Goal: Task Accomplishment & Management: Use online tool/utility

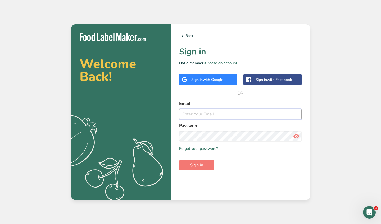
type input "customprovisionsaz@gmail.com"
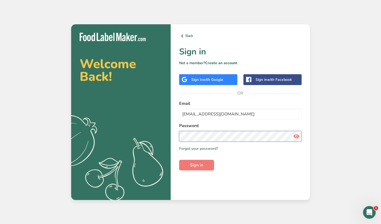
click at [196, 165] on button "Sign in" at bounding box center [196, 165] width 35 height 11
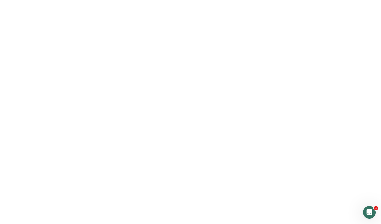
click at [200, 163] on span "Sign in" at bounding box center [196, 165] width 13 height 6
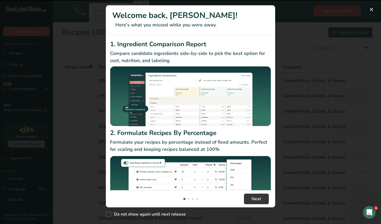
click at [371, 10] on button "New Features" at bounding box center [371, 9] width 8 height 8
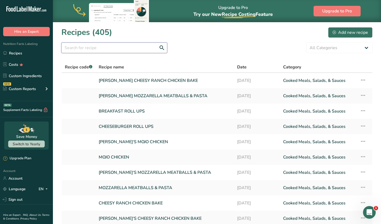
click at [146, 48] on input "text" at bounding box center [114, 48] width 106 height 11
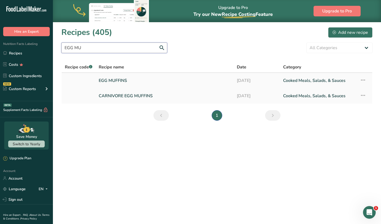
type input "EGG MU"
click at [125, 80] on link "EGG MUFFINS" at bounding box center [165, 80] width 132 height 11
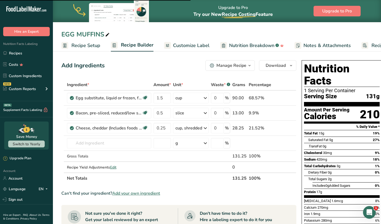
click at [145, 47] on span "Recipe Builder" at bounding box center [137, 45] width 33 height 7
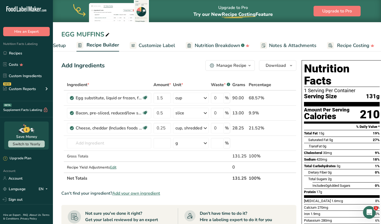
scroll to position [0, 36]
click at [287, 115] on span at bounding box center [285, 113] width 6 height 6
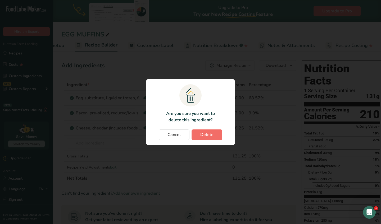
click at [217, 136] on button "Delete" at bounding box center [207, 135] width 31 height 11
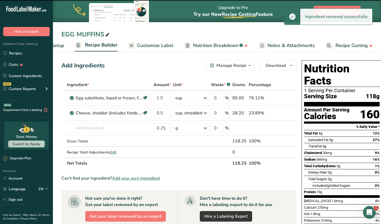
type input "0.25"
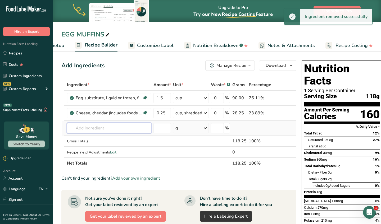
click at [99, 129] on input "text" at bounding box center [109, 128] width 84 height 11
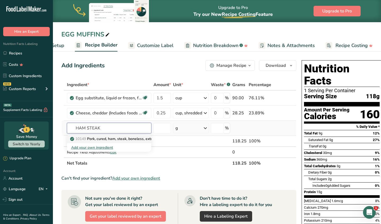
type input "HAM STEAK"
click at [107, 140] on p "10149 Pork, cured, ham, steak, boneless, extra lean, unheated" at bounding box center [126, 139] width 110 height 6
type input "Pork, cured, ham, steak, boneless, extra lean, unheated"
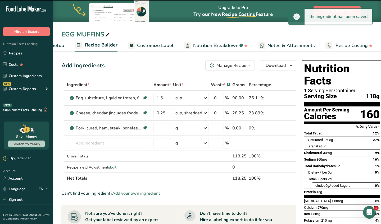
type input "0"
click at [192, 130] on div "g" at bounding box center [191, 128] width 36 height 11
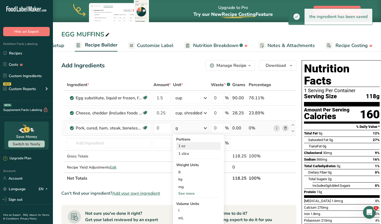
click at [189, 145] on div "1 oz" at bounding box center [198, 146] width 44 height 8
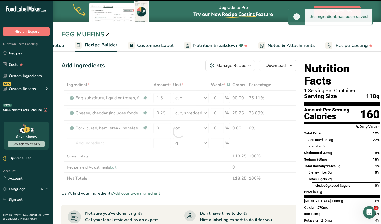
click at [166, 128] on div at bounding box center [178, 131] width 235 height 105
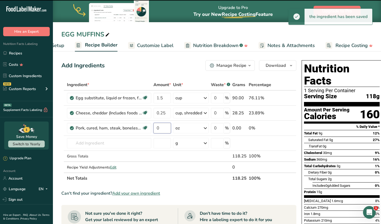
click at [166, 128] on input "0" at bounding box center [161, 128] width 17 height 11
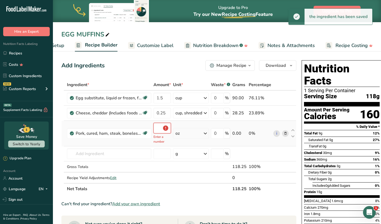
type input "0.5"
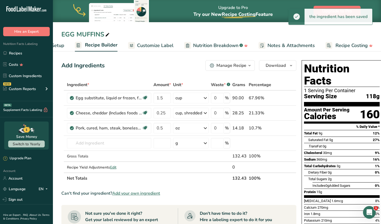
click at [171, 61] on div "Add Ingredients Manage Recipe Delete Recipe Duplicate Recipe Scale Recipe Save …" at bounding box center [178, 65] width 235 height 11
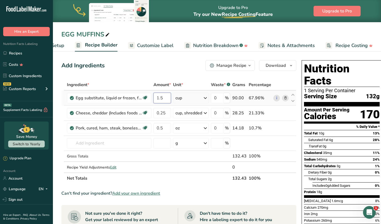
click at [162, 100] on input "1.5" at bounding box center [161, 98] width 17 height 11
type input "3"
type input "2"
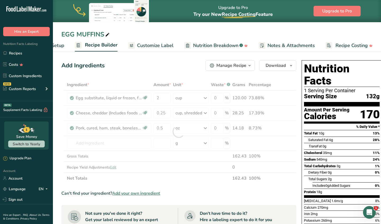
click at [161, 67] on div "Add Ingredients Manage Recipe Delete Recipe Duplicate Recipe Scale Recipe Save …" at bounding box center [178, 65] width 235 height 11
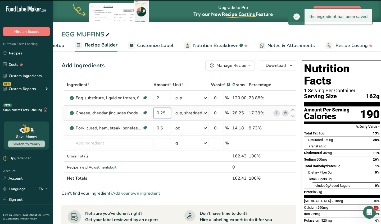
click at [165, 115] on input "0.25" at bounding box center [161, 113] width 17 height 11
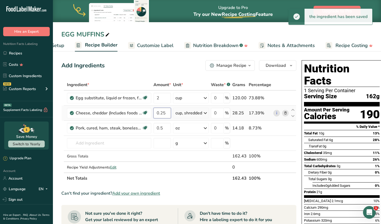
click at [165, 115] on input "0.25" at bounding box center [161, 113] width 17 height 11
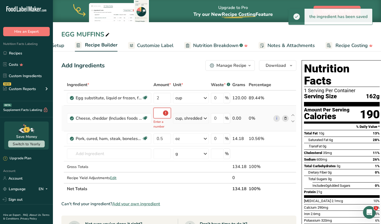
type input "0.5"
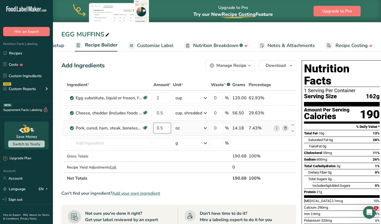
click at [168, 127] on div "Ingredient * Amount * Unit * Waste * .a-a{fill:#347362;}.b-a{fill:#fff;} Grams …" at bounding box center [178, 131] width 235 height 105
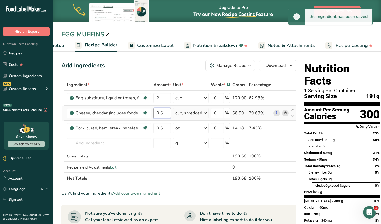
click at [166, 113] on div "Ingredient * Amount * Unit * Waste * .a-a{fill:#347362;}.b-a{fill:#fff;} Grams …" at bounding box center [178, 131] width 235 height 105
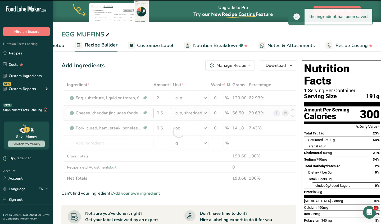
click at [166, 113] on div at bounding box center [178, 131] width 235 height 105
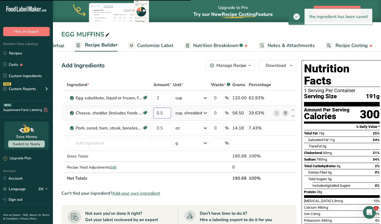
click at [168, 116] on input "0.5" at bounding box center [161, 113] width 17 height 11
type input "0.35"
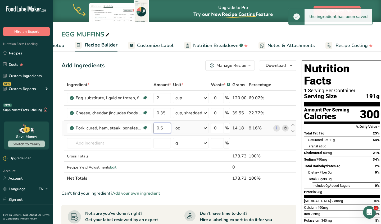
click at [165, 130] on div "Ingredient * Amount * Unit * Waste * .a-a{fill:#347362;}.b-a{fill:#fff;} Grams …" at bounding box center [178, 131] width 235 height 105
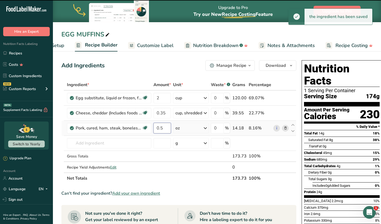
click at [165, 130] on input "0.5" at bounding box center [161, 128] width 17 height 11
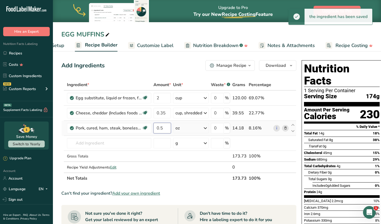
click at [165, 129] on input "0.5" at bounding box center [161, 128] width 17 height 11
type input "1"
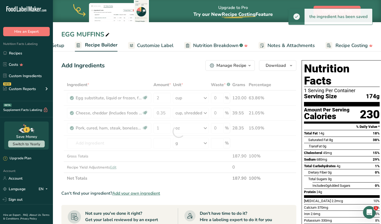
click at [175, 60] on div "Add Ingredients Manage Recipe Delete Recipe Duplicate Recipe Scale Recipe Save …" at bounding box center [180, 210] width 238 height 304
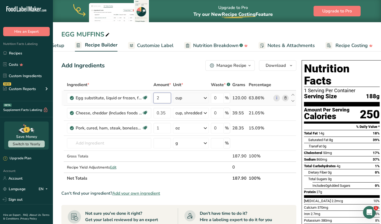
click at [168, 100] on input "2" at bounding box center [161, 98] width 17 height 11
type input "2.5"
click at [167, 129] on div "Ingredient * Amount * Unit * Waste * .a-a{fill:#347362;}.b-a{fill:#fff;} Grams …" at bounding box center [178, 131] width 235 height 105
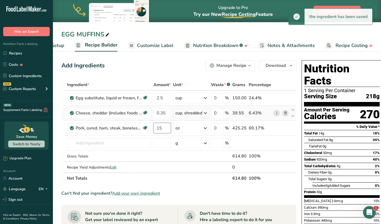
type input "1"
type input "1.5"
click at [184, 63] on div "Add Ingredients Manage Recipe Delete Recipe Duplicate Recipe Scale Recipe Save …" at bounding box center [178, 65] width 235 height 11
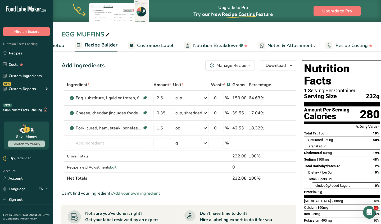
click at [161, 44] on span "Customize Label" at bounding box center [155, 45] width 37 height 7
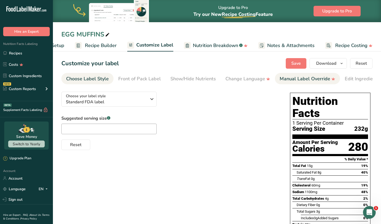
click at [308, 81] on div "Manual Label Override" at bounding box center [308, 78] width 56 height 7
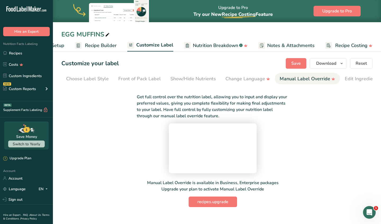
scroll to position [0, 86]
click at [311, 81] on div "Edit Ingredients/Allergens List" at bounding box center [292, 78] width 67 height 7
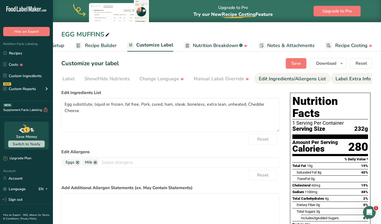
click at [333, 80] on li "Label Extra Info" at bounding box center [353, 78] width 45 height 11
click at [333, 78] on li "Label Extra Info" at bounding box center [353, 78] width 45 height 11
click at [345, 75] on div "Label Extra Info" at bounding box center [352, 78] width 35 height 7
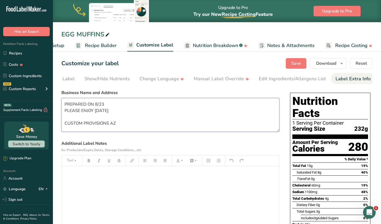
click at [119, 108] on textarea "PREPARED ON 8/23 PLEASE ENJOY WITHIN 6 DAYS CUSTOM PROVISIONS AZ" at bounding box center [170, 115] width 218 height 34
type textarea "PREPARED ON 8/31 PLEASE ENJOY WITHIN 6 DAYS CUSTOM PROVISIONS AZ"
click at [293, 65] on span "Save" at bounding box center [296, 63] width 10 height 6
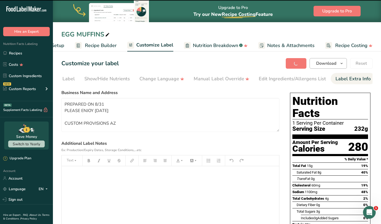
click at [320, 65] on span "Download" at bounding box center [326, 63] width 20 height 6
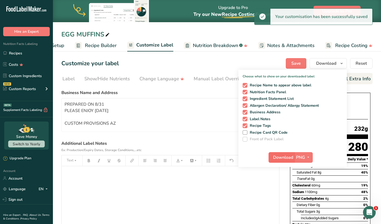
click at [280, 160] on span "Download" at bounding box center [283, 157] width 20 height 6
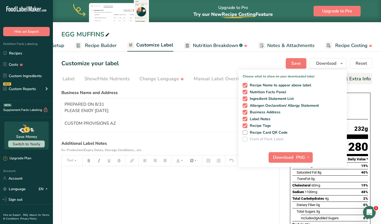
click at [343, 182] on div "Cholesterol 60mg 19%" at bounding box center [330, 185] width 76 height 7
